Goal: Task Accomplishment & Management: Manage account settings

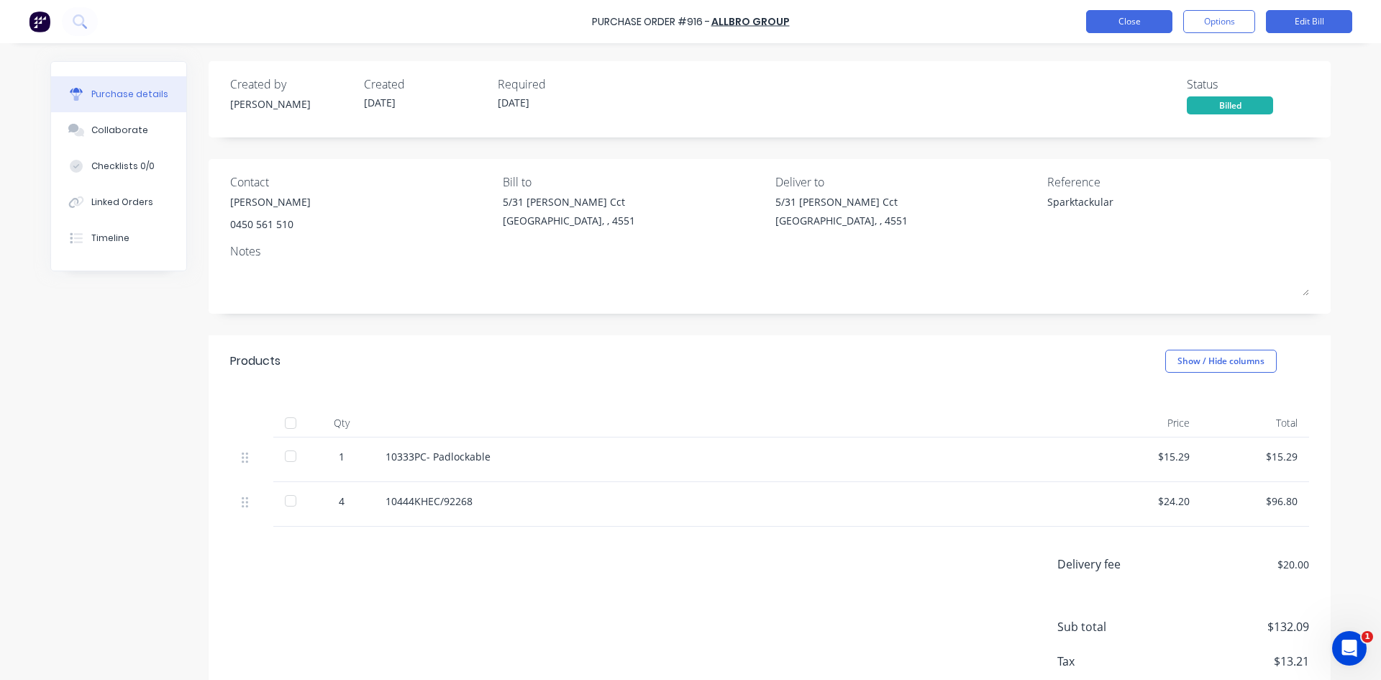
click at [1128, 19] on button "Close" at bounding box center [1129, 21] width 86 height 23
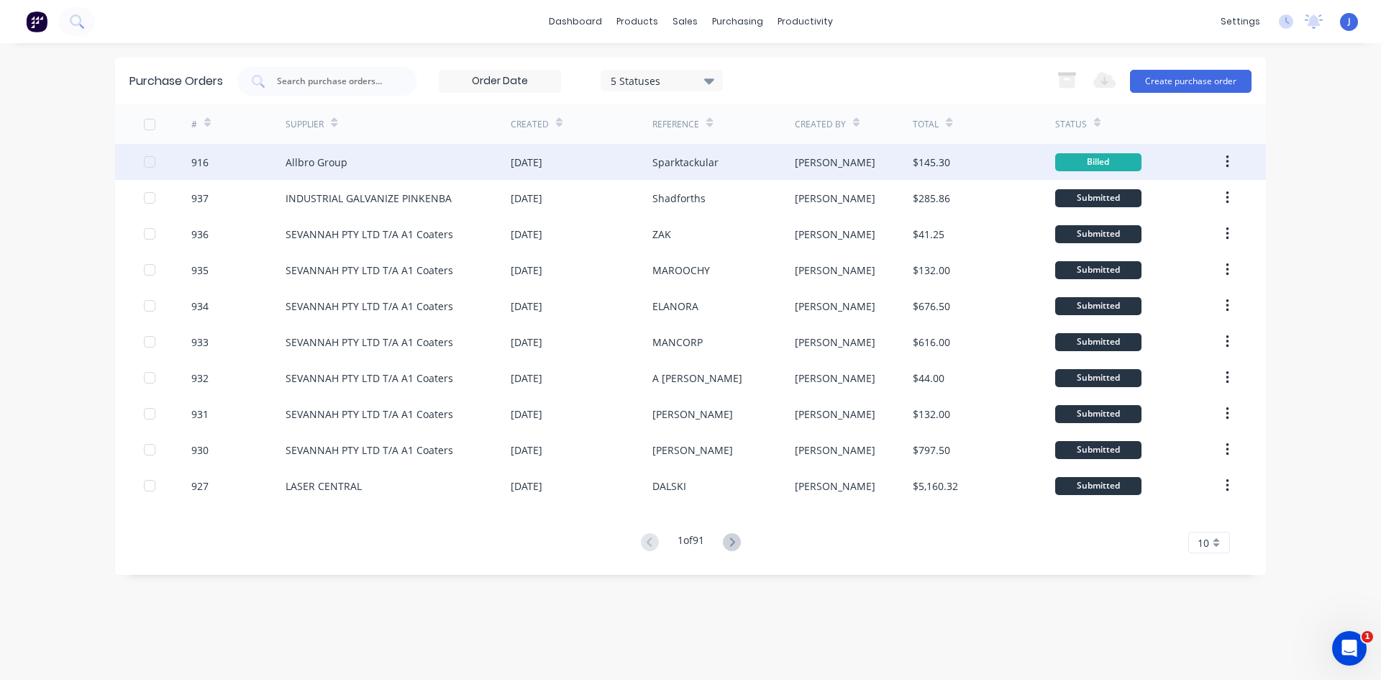
click at [330, 167] on div "Allbro Group" at bounding box center [317, 162] width 62 height 15
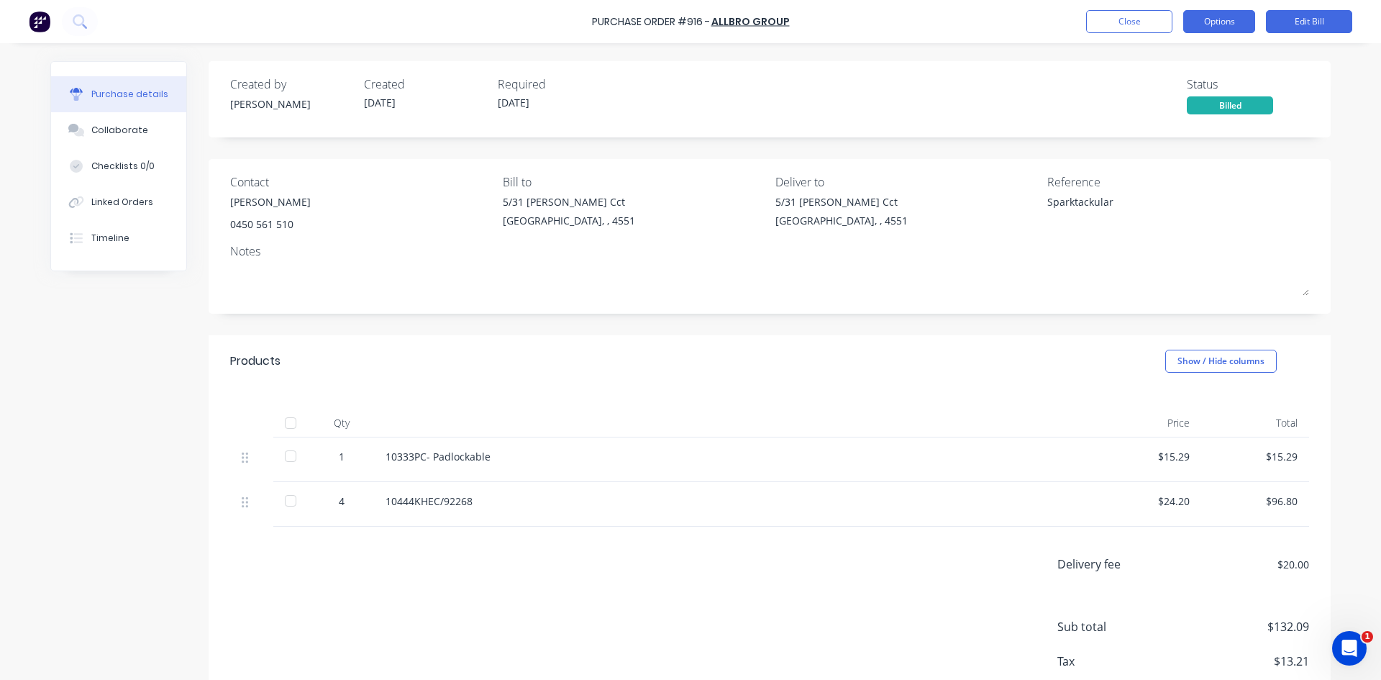
click at [1229, 28] on button "Options" at bounding box center [1219, 21] width 72 height 23
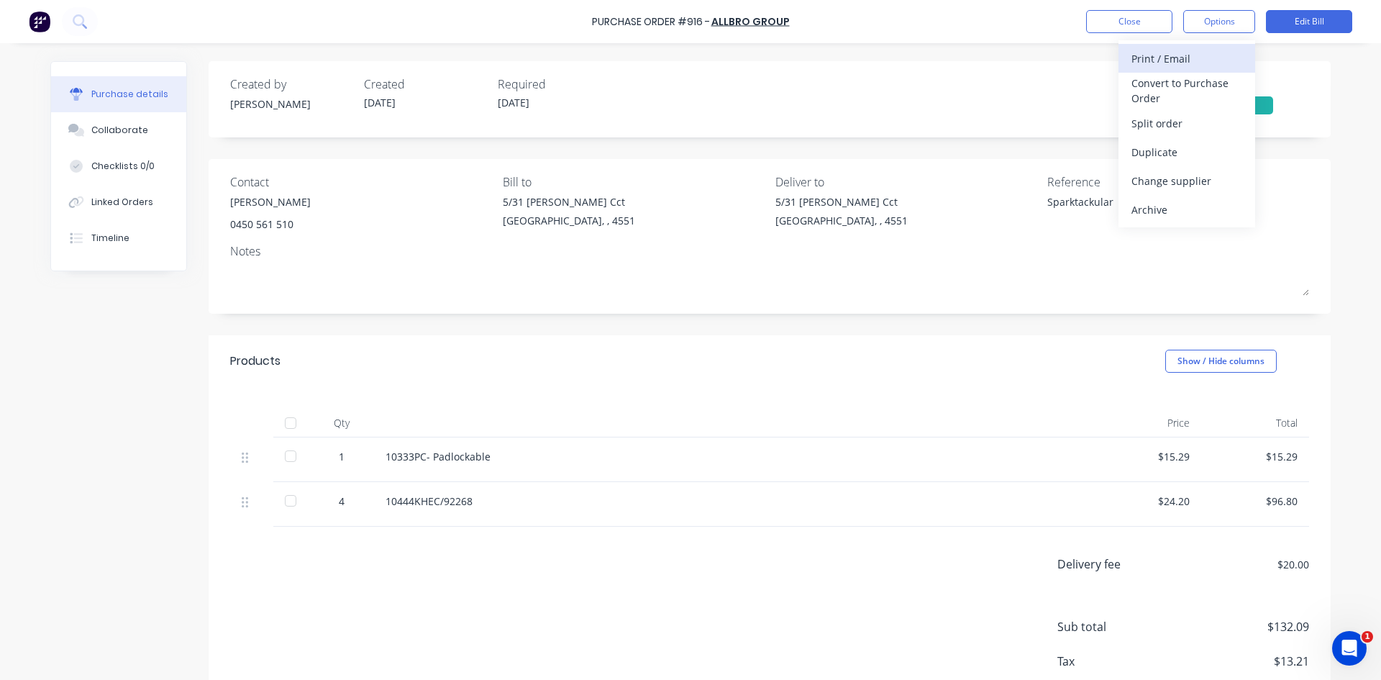
click at [1171, 63] on div "Print / Email" at bounding box center [1187, 58] width 111 height 21
click at [1143, 90] on div "With pricing" at bounding box center [1187, 87] width 111 height 21
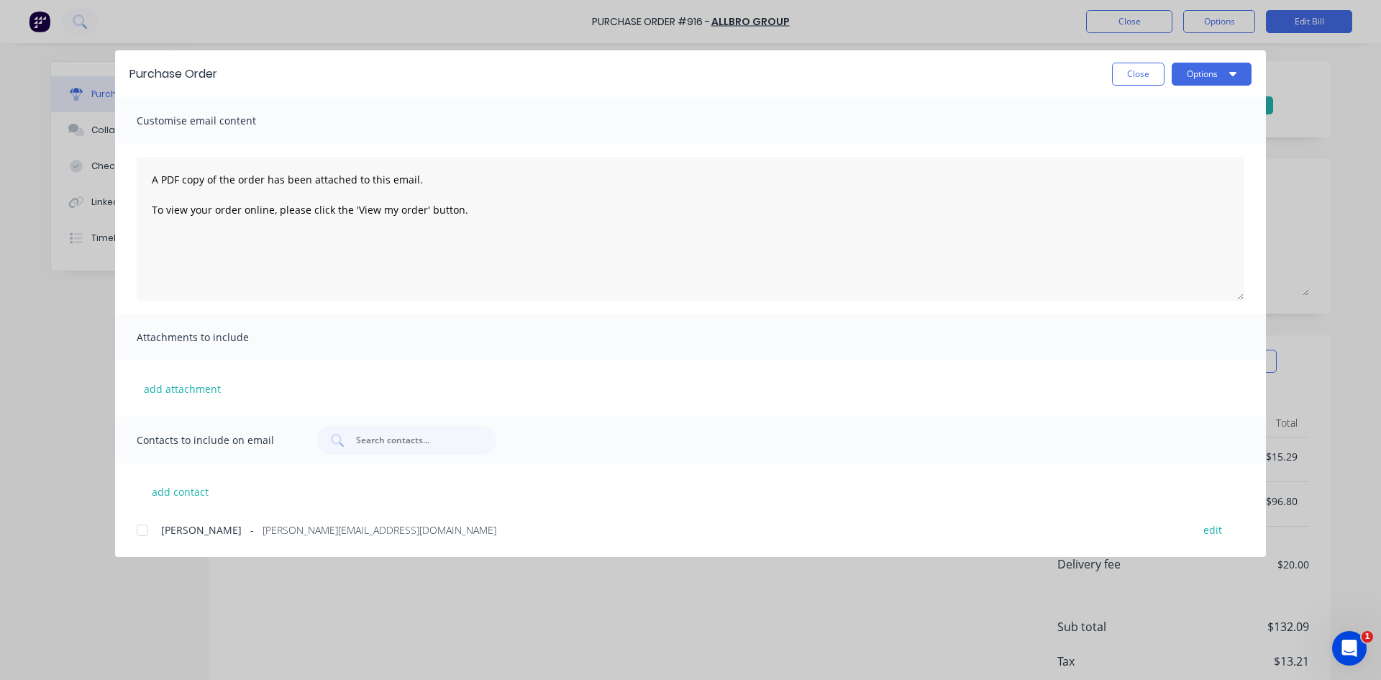
click at [140, 531] on div at bounding box center [142, 530] width 29 height 29
click at [1194, 77] on button "Options" at bounding box center [1212, 74] width 80 height 23
click at [1168, 172] on div "Email" at bounding box center [1183, 168] width 111 height 21
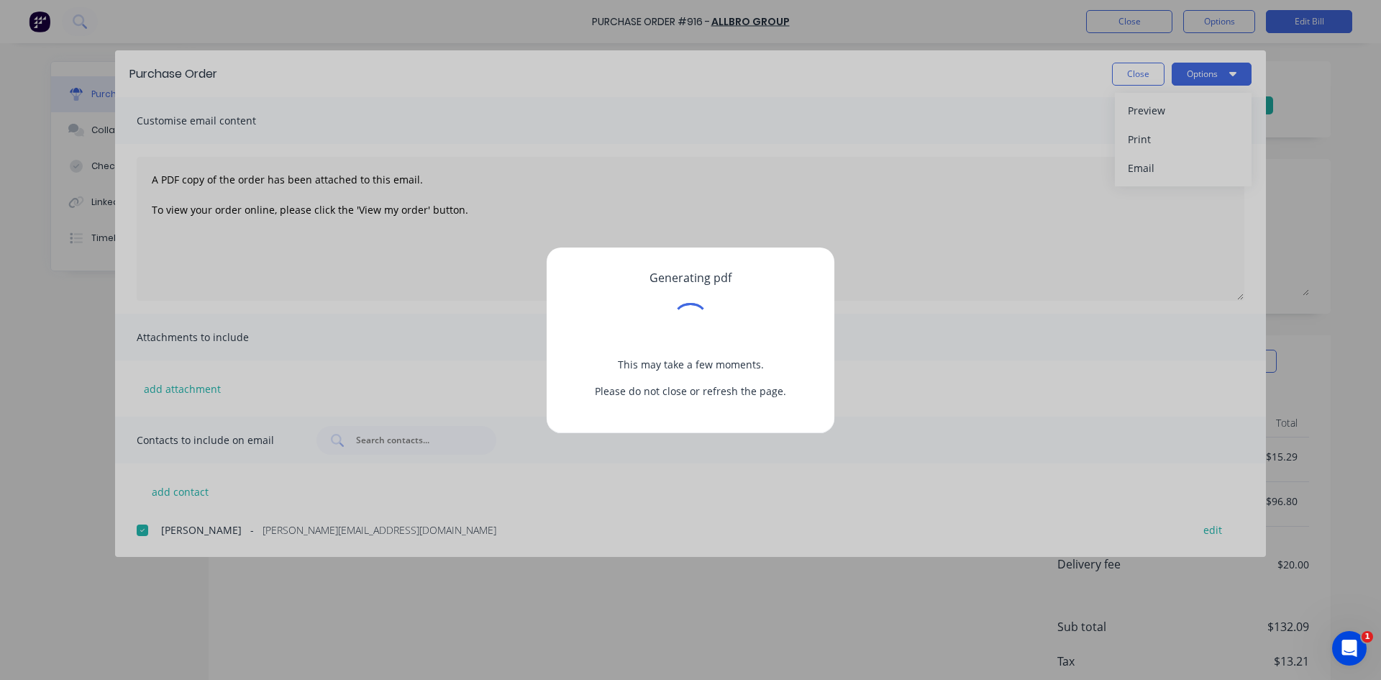
click at [1132, 65] on div "Generating pdf This may take a few moments. Please do not close or refresh the …" at bounding box center [690, 340] width 1381 height 680
click at [1140, 76] on div "Generating pdf This may take a few moments. Please do not close or refresh the …" at bounding box center [690, 340] width 1381 height 680
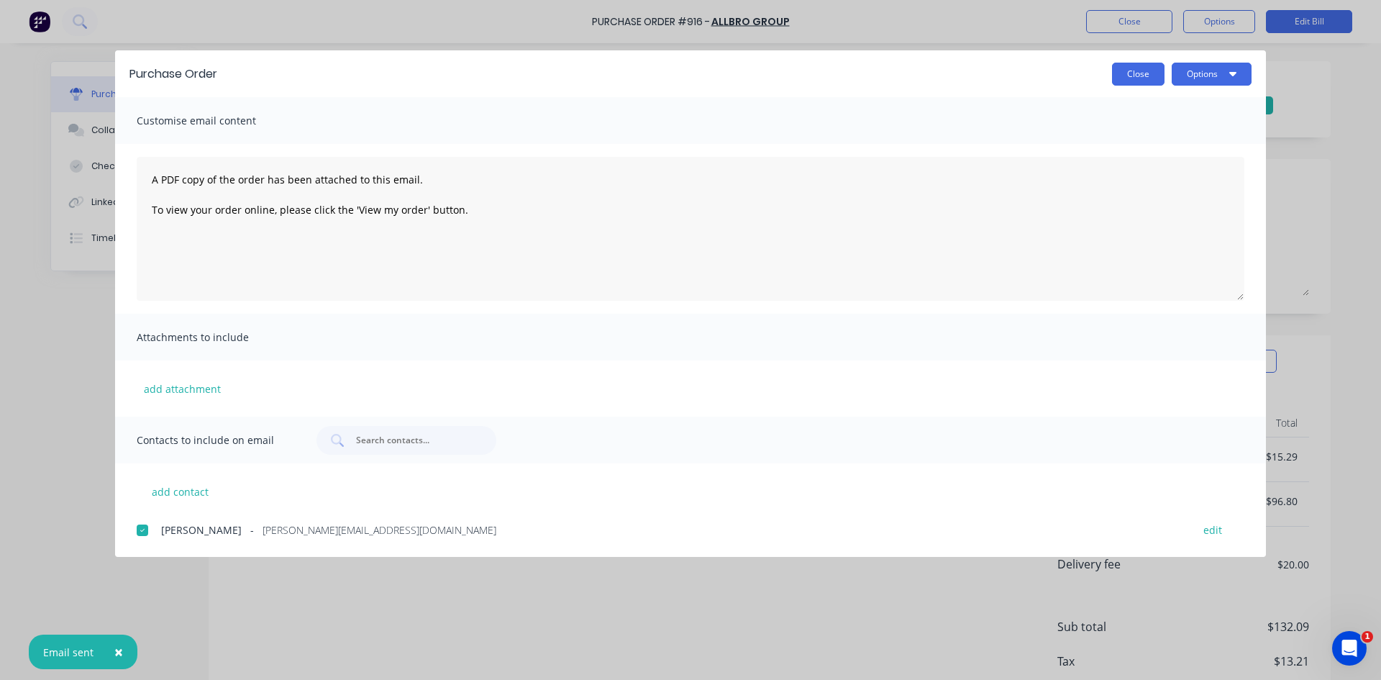
click at [1153, 73] on button "Close" at bounding box center [1138, 74] width 53 height 23
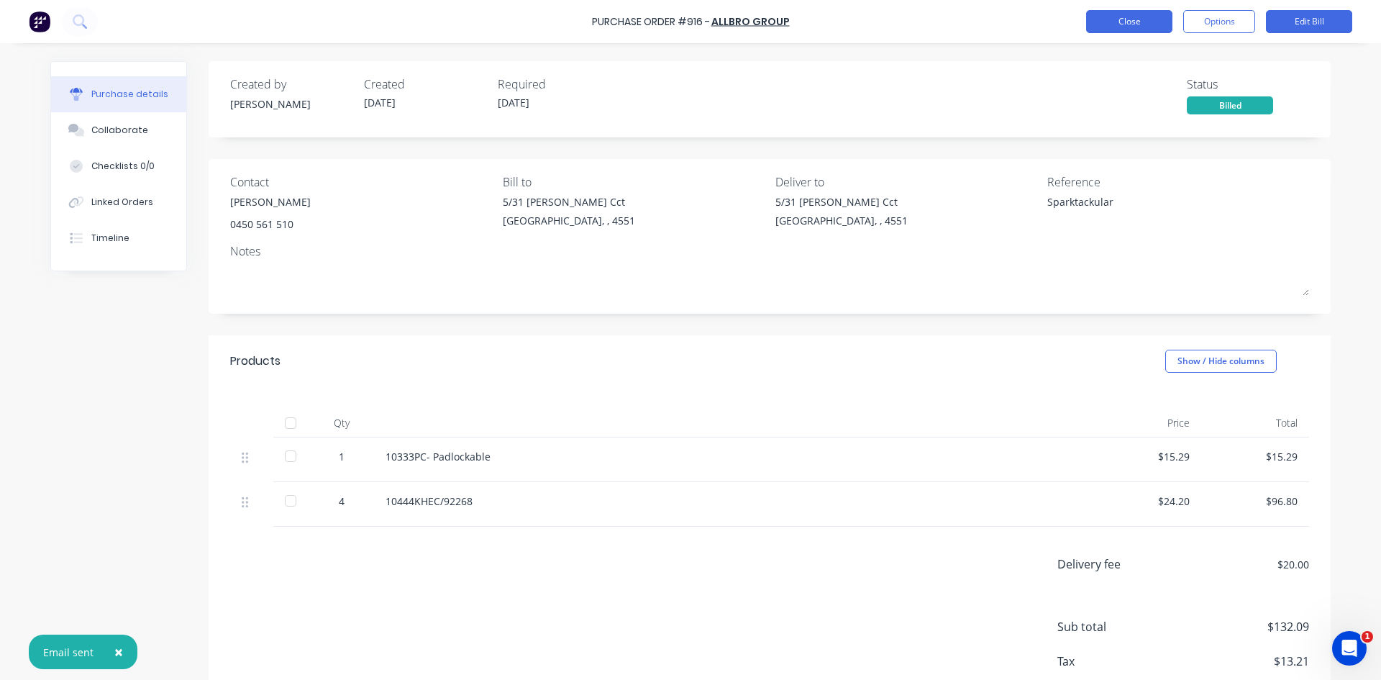
click at [1124, 19] on button "Close" at bounding box center [1129, 21] width 86 height 23
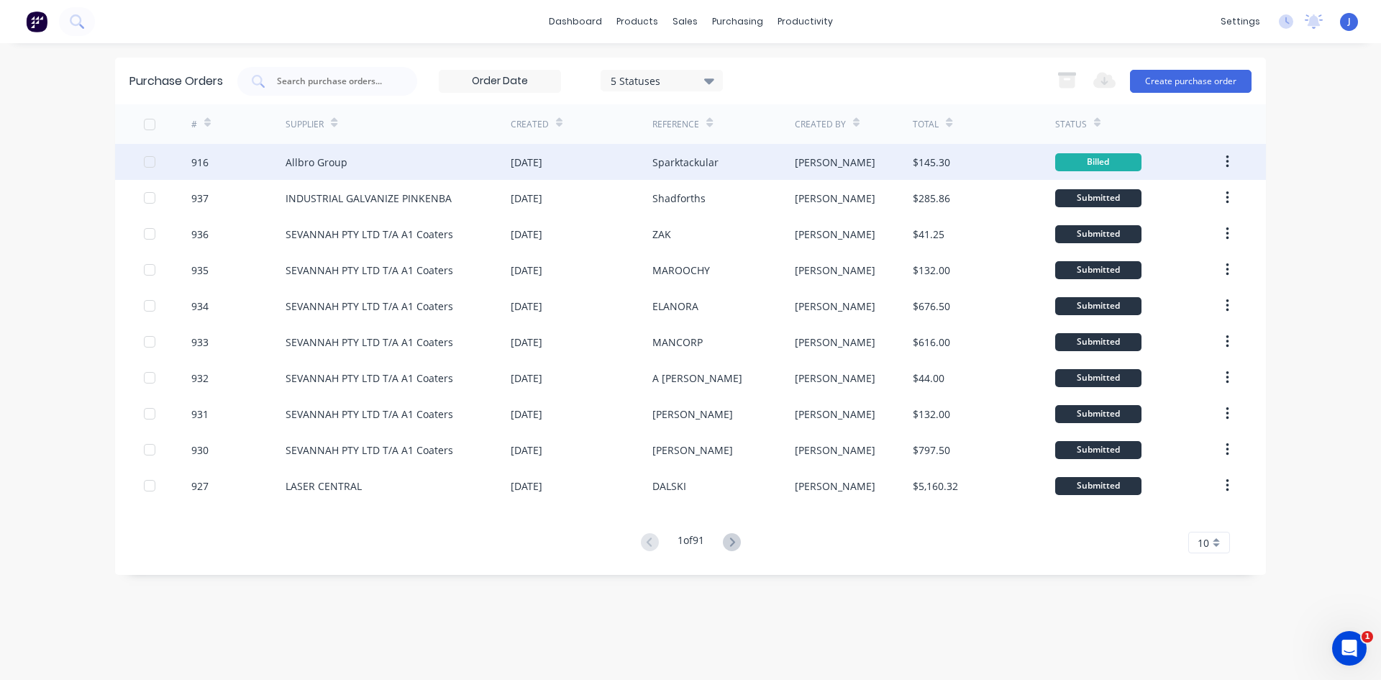
click at [360, 172] on div "Allbro Group" at bounding box center [398, 162] width 225 height 36
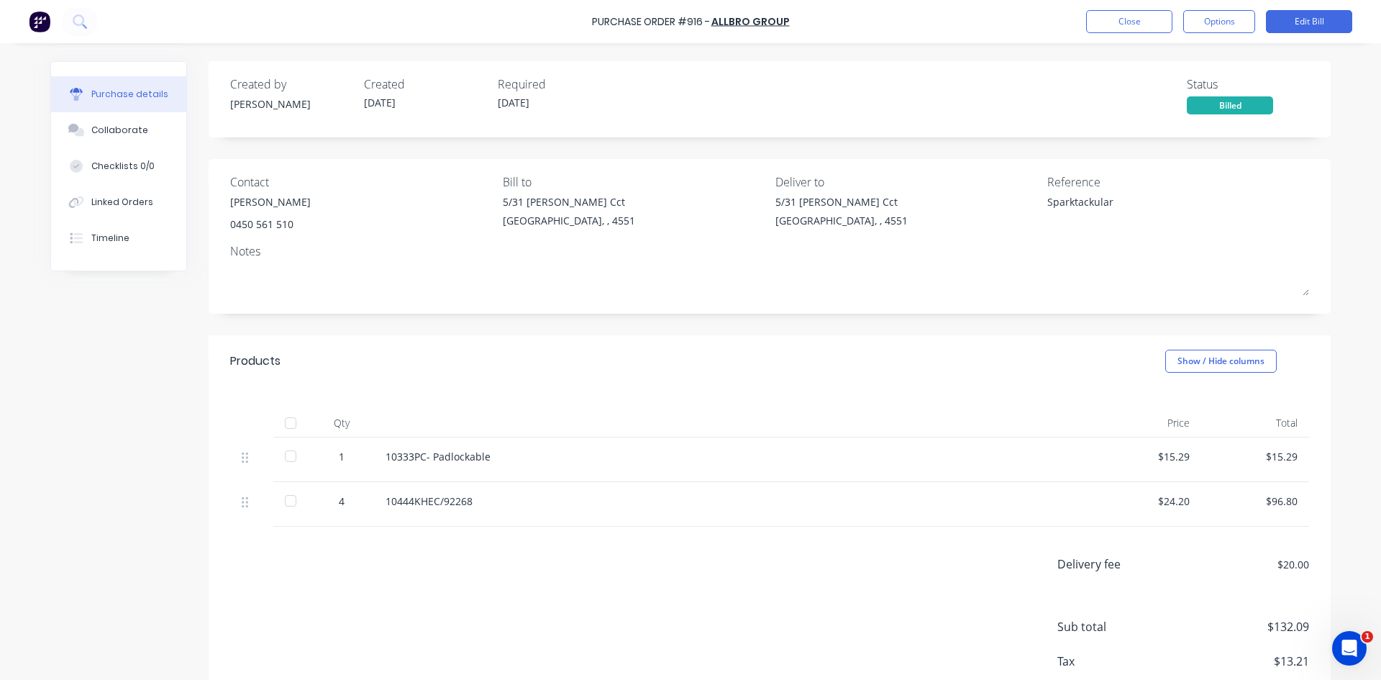
type textarea "x"
click at [1221, 16] on button "Options" at bounding box center [1219, 21] width 72 height 23
click at [1088, 78] on div "Created by [PERSON_NAME] Created [DATE] Required [DATE] Status Billed" at bounding box center [769, 95] width 1079 height 39
click at [1135, 26] on button "Close" at bounding box center [1129, 21] width 86 height 23
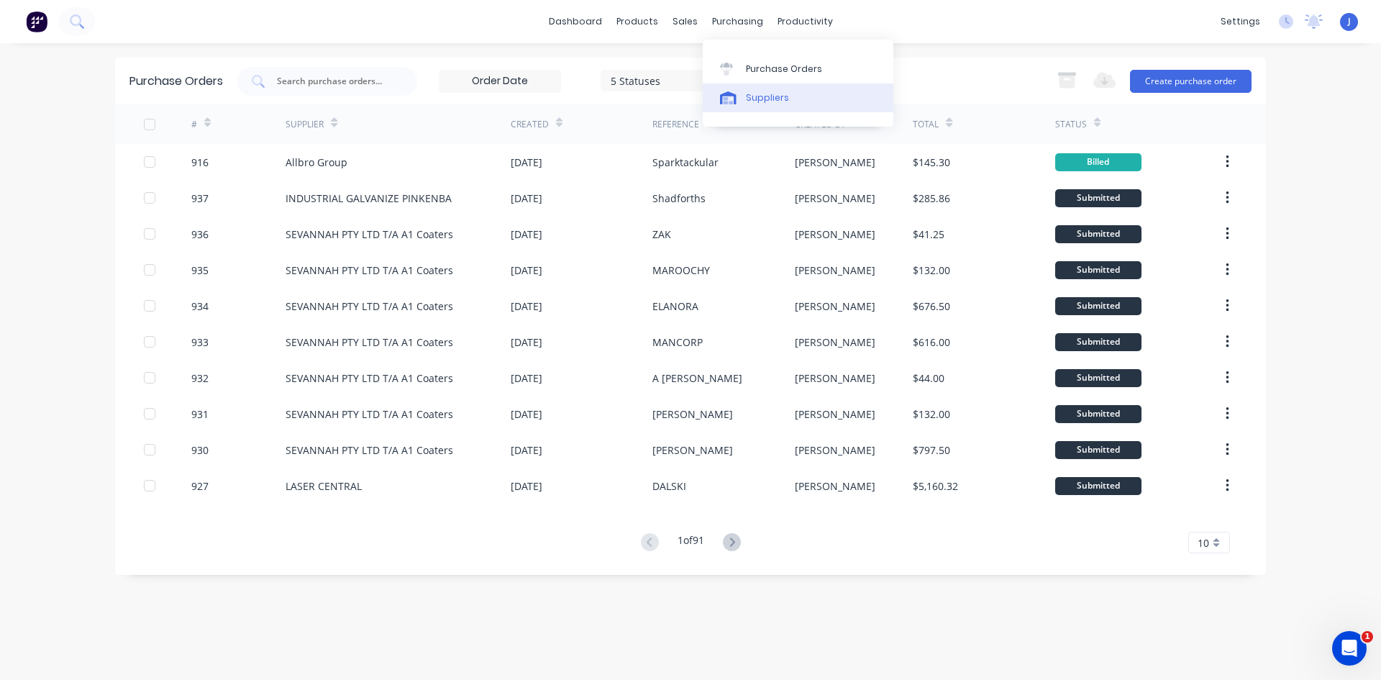
click at [760, 93] on div "Suppliers" at bounding box center [767, 97] width 43 height 13
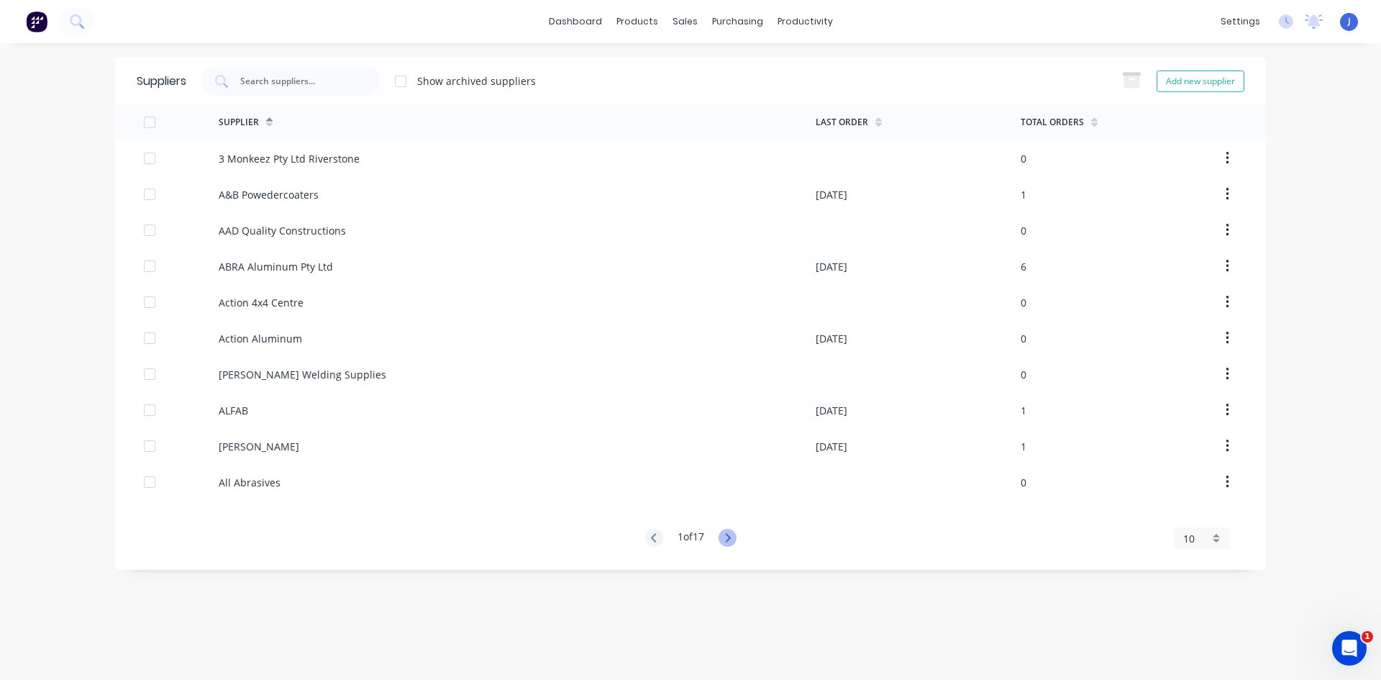
click at [727, 538] on icon at bounding box center [728, 538] width 18 height 18
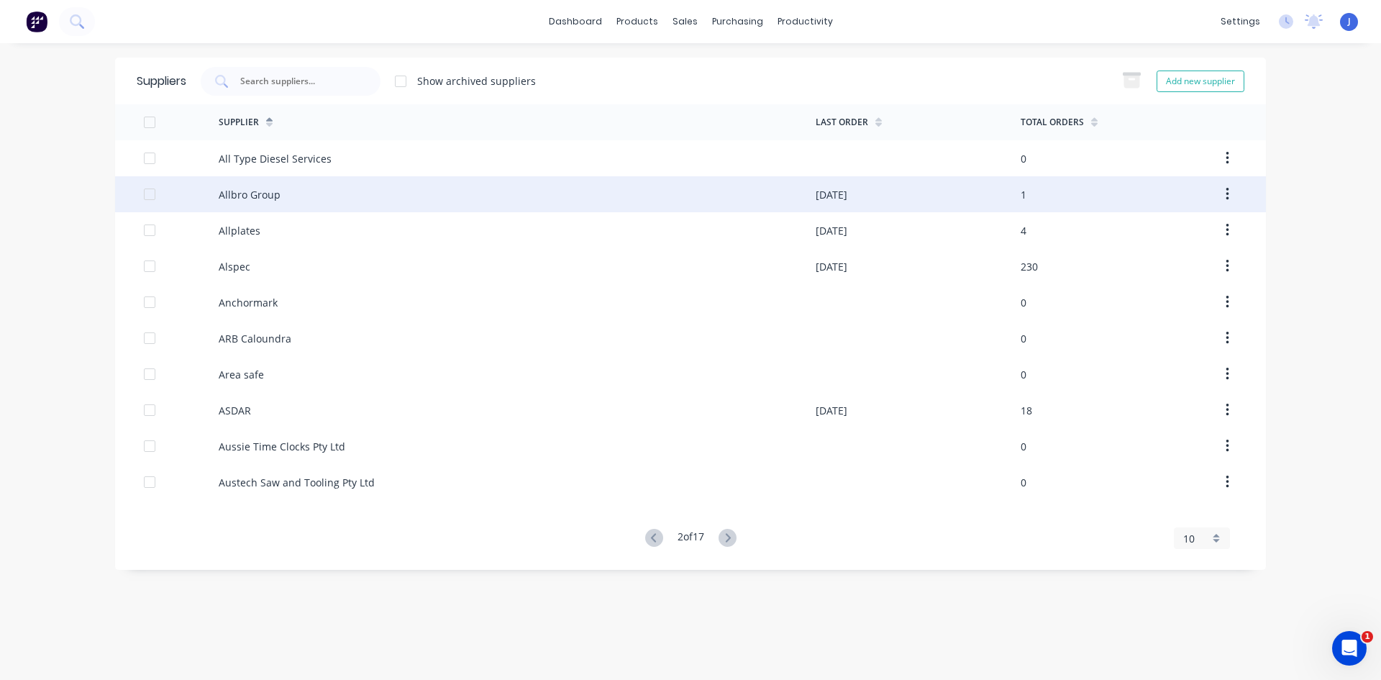
click at [279, 198] on div "Allbro Group" at bounding box center [517, 194] width 597 height 36
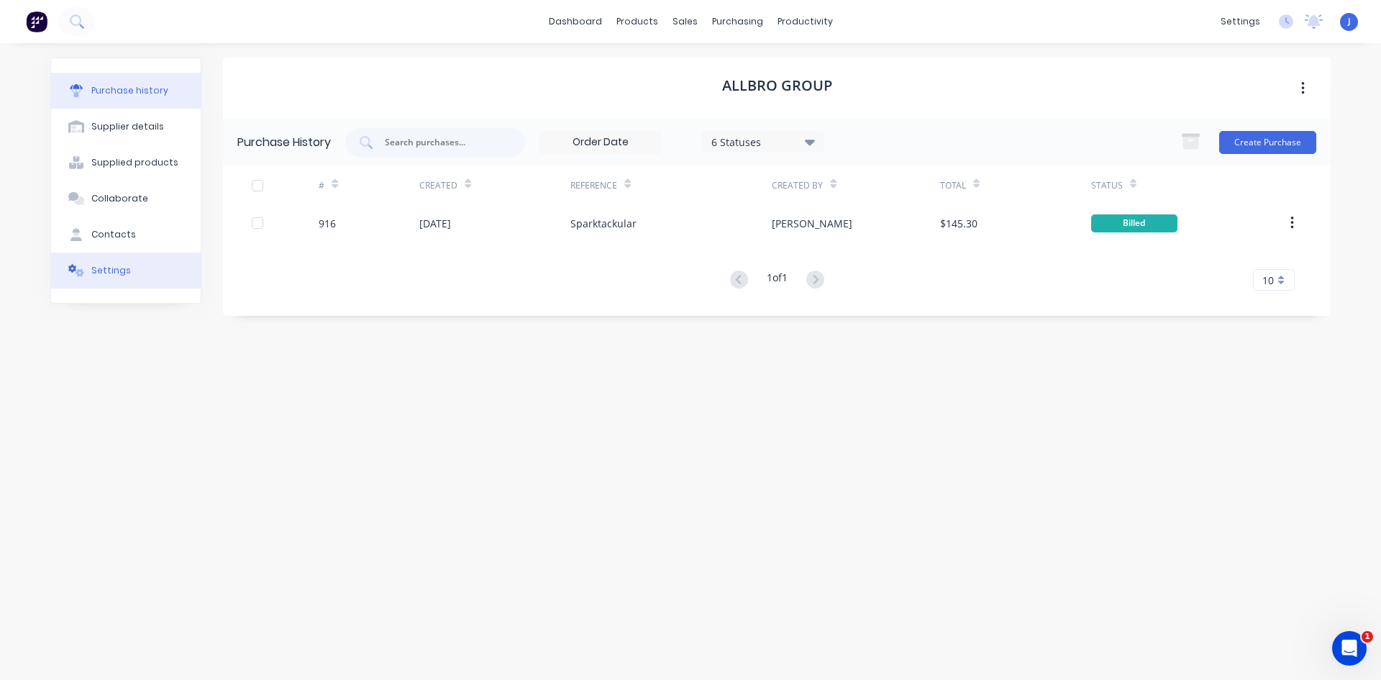
click at [123, 268] on div "Settings" at bounding box center [111, 270] width 40 height 13
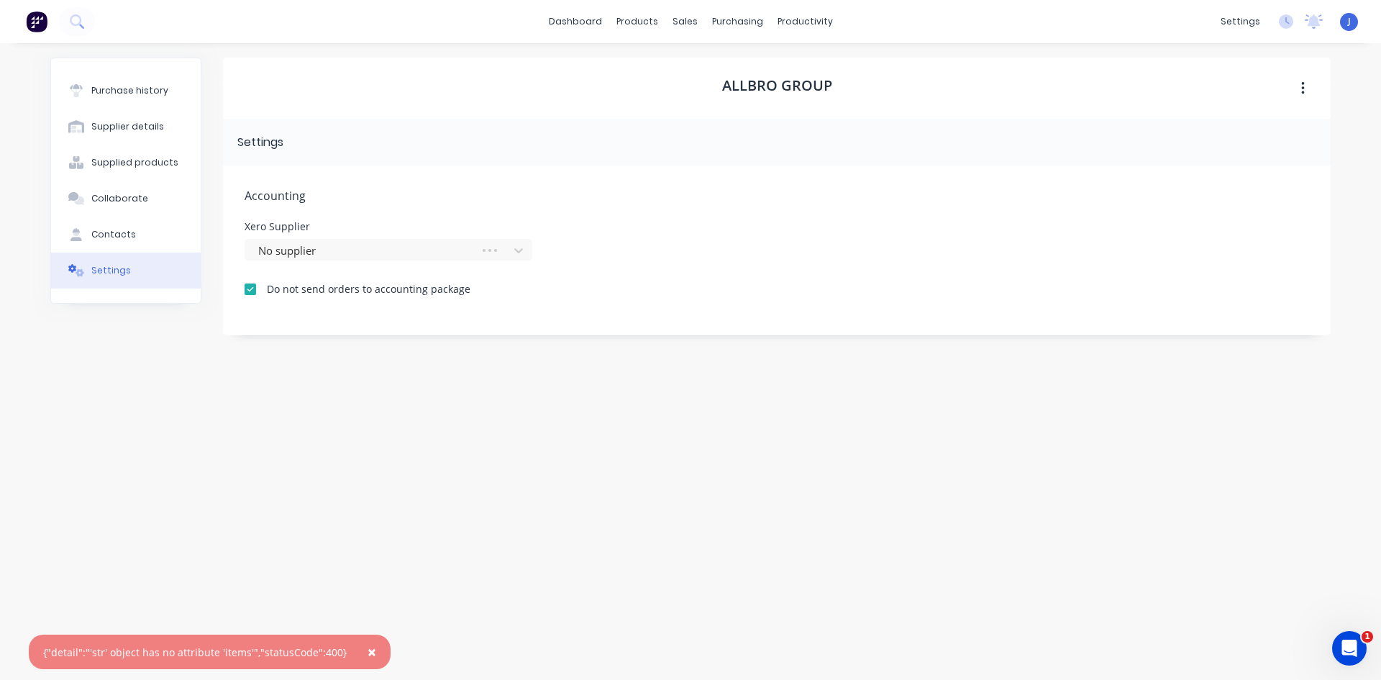
click at [251, 288] on div at bounding box center [250, 289] width 29 height 29
click at [520, 250] on icon at bounding box center [518, 250] width 9 height 5
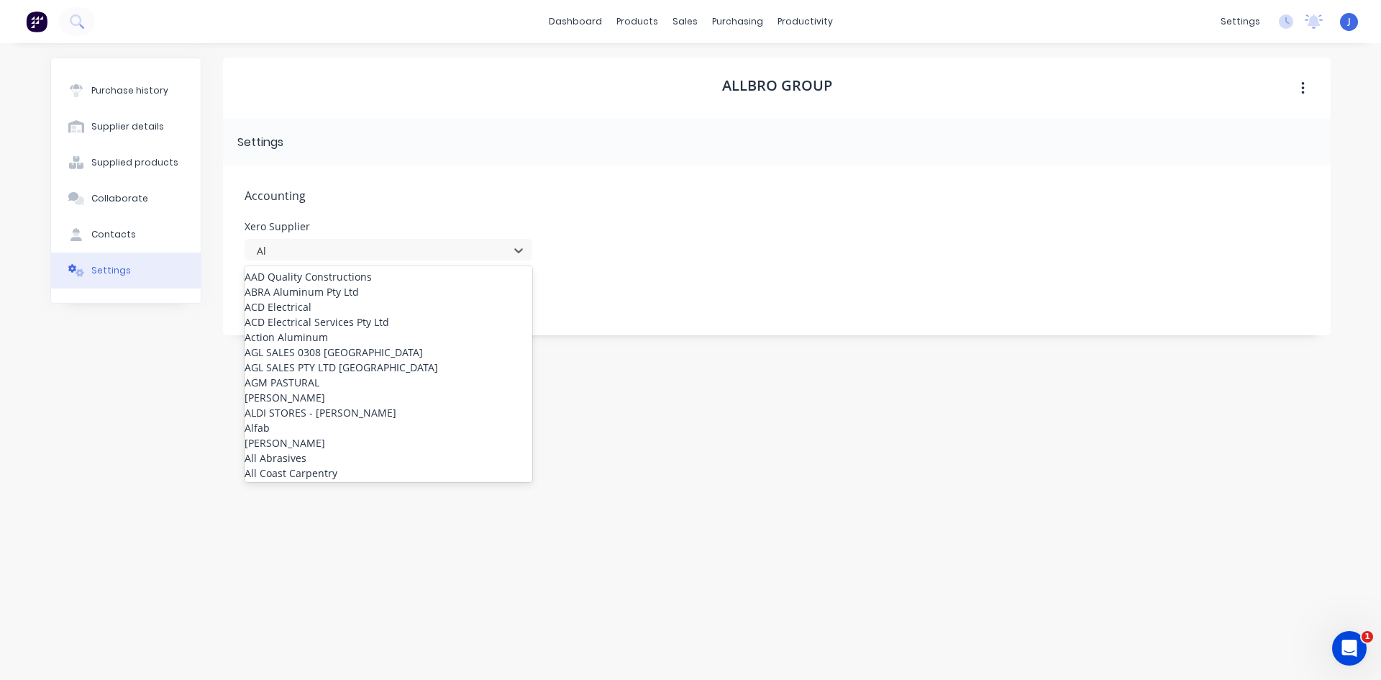
type input "Al"
click at [614, 264] on div "Accounting Xero Supplier 167 results available for search term Al. Use Up and D…" at bounding box center [777, 250] width 1108 height 170
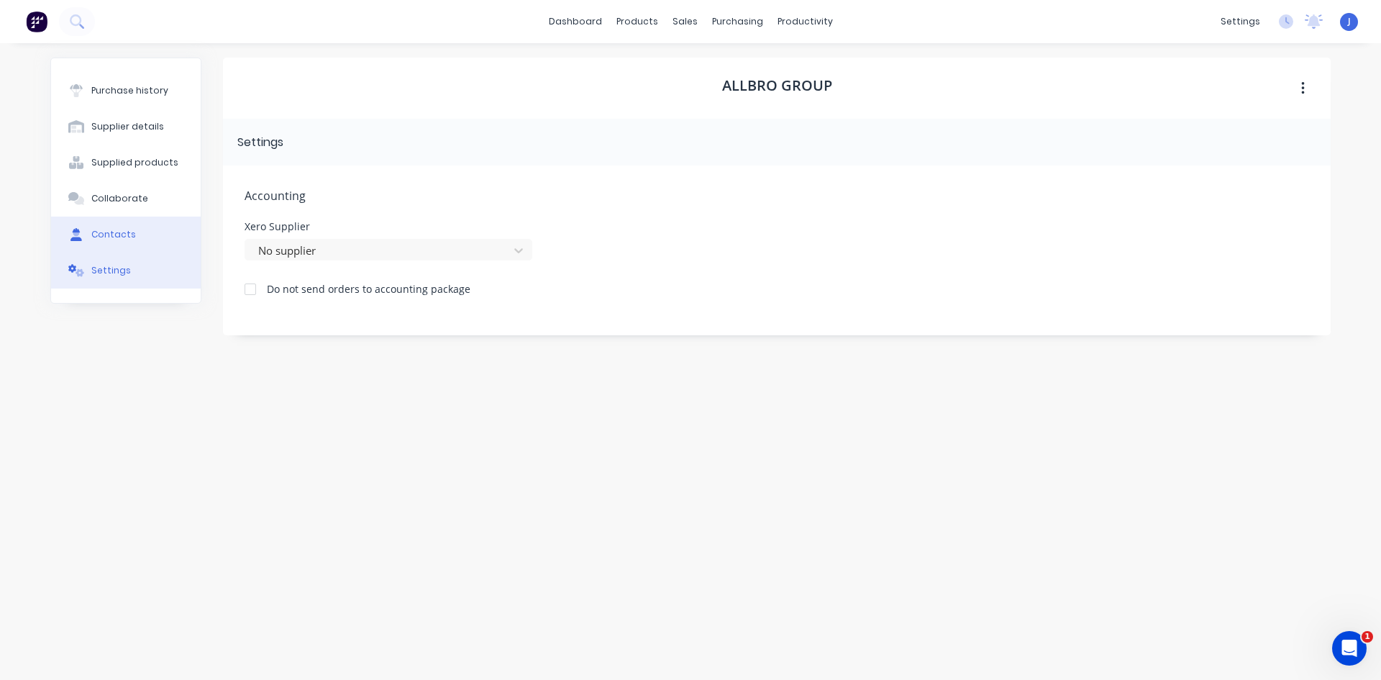
click at [104, 231] on div "Contacts" at bounding box center [113, 234] width 45 height 13
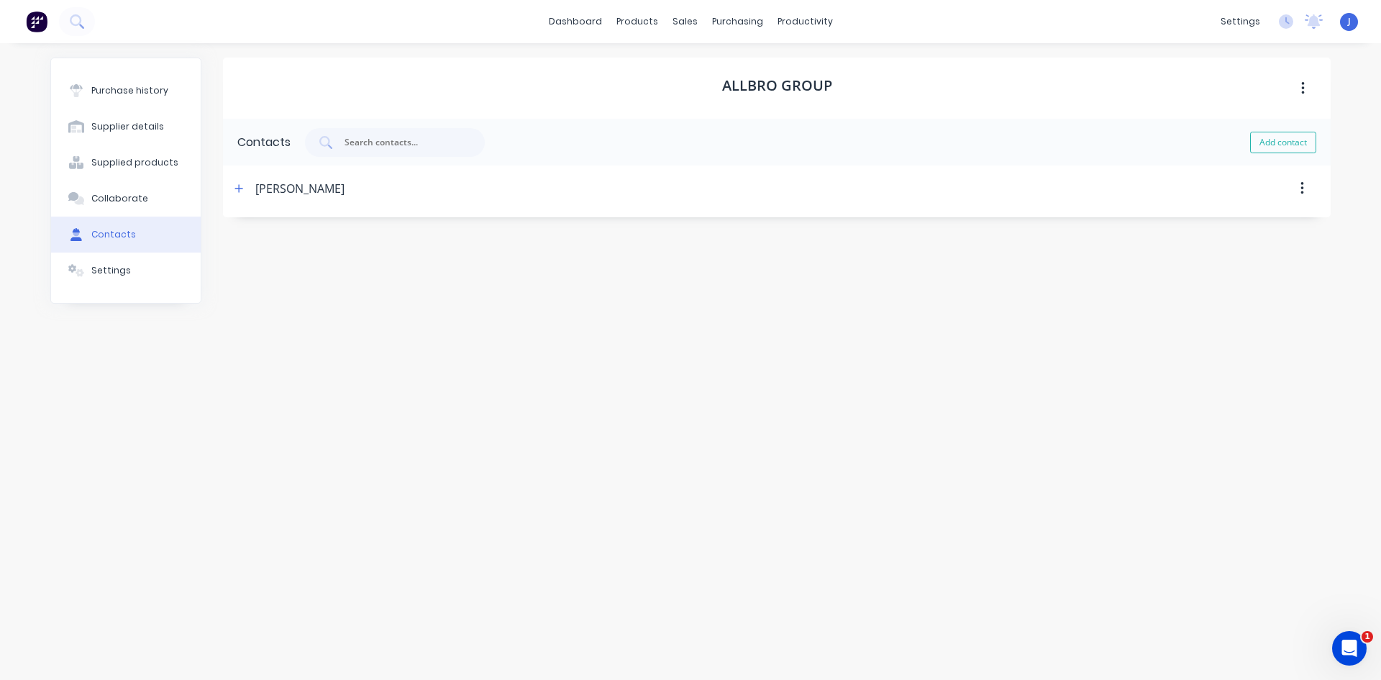
click at [596, 480] on div "Allbro Group Contacts Add contact [PERSON_NAME] Contact Name [PERSON_NAME] addr…" at bounding box center [777, 355] width 1108 height 594
